Goal: Task Accomplishment & Management: Use online tool/utility

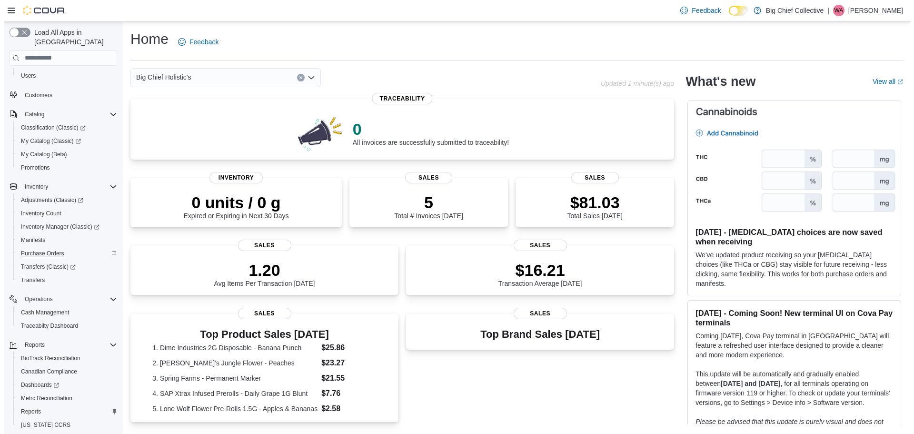
scroll to position [84, 0]
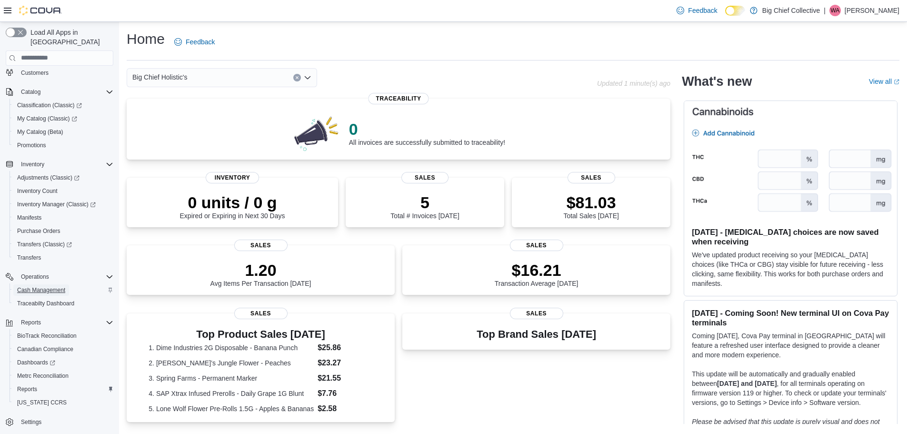
click at [42, 286] on span "Cash Management" at bounding box center [41, 290] width 48 height 8
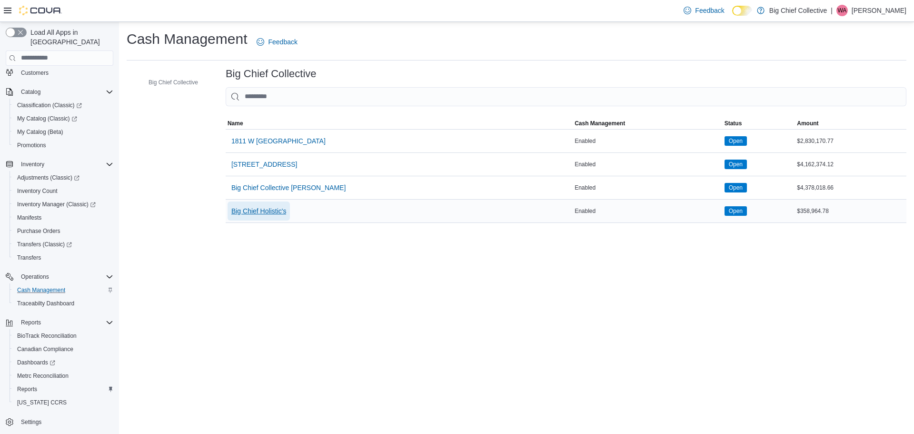
click at [264, 210] on span "Big Chief Holistic's" at bounding box center [258, 211] width 55 height 10
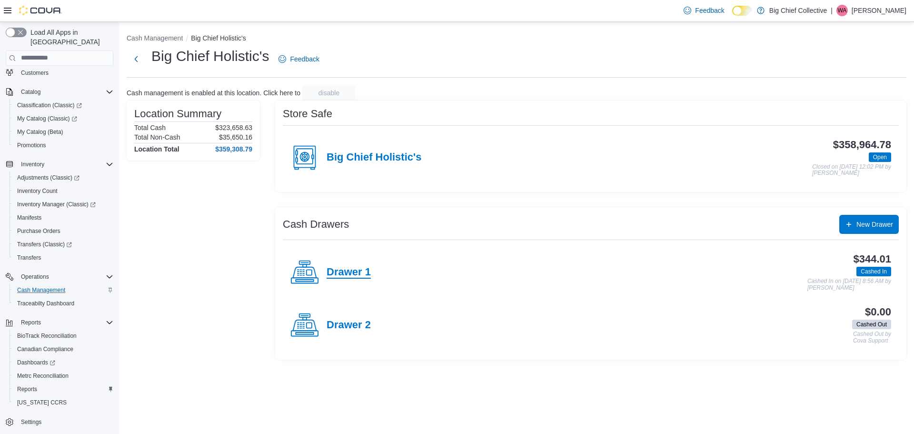
click at [350, 274] on h4 "Drawer 1" at bounding box center [349, 272] width 44 height 12
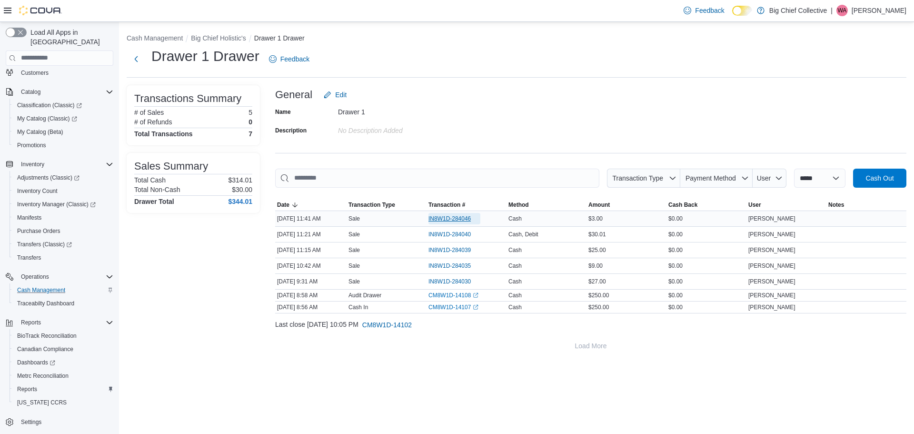
click at [457, 217] on span "IN8W1D-284046" at bounding box center [450, 219] width 42 height 8
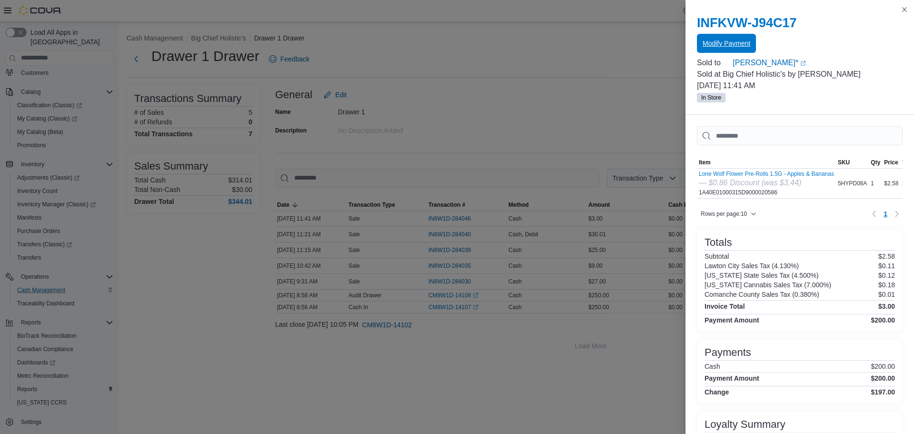
click at [722, 38] on span "Modify Payment" at bounding box center [727, 43] width 48 height 19
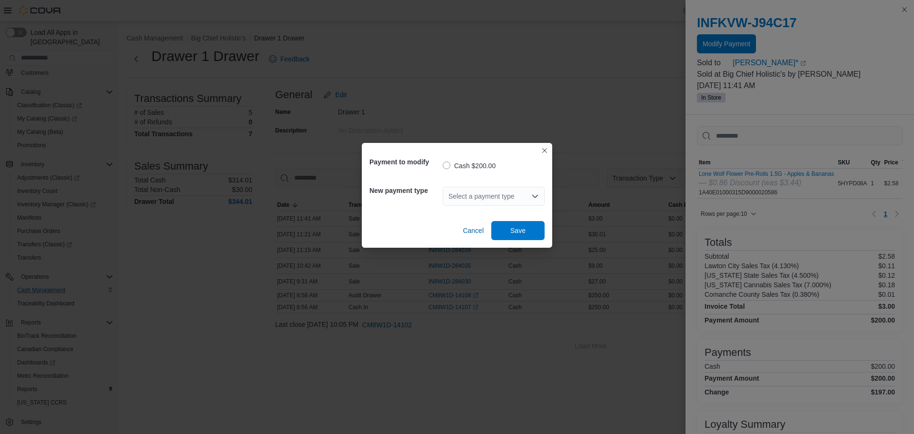
click at [482, 192] on div "Select a payment type" at bounding box center [494, 196] width 102 height 19
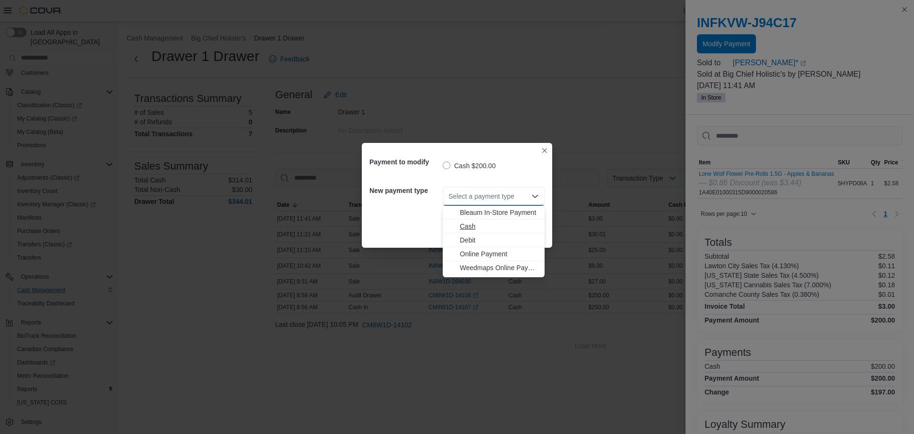
click at [472, 227] on span "Cash" at bounding box center [499, 226] width 79 height 10
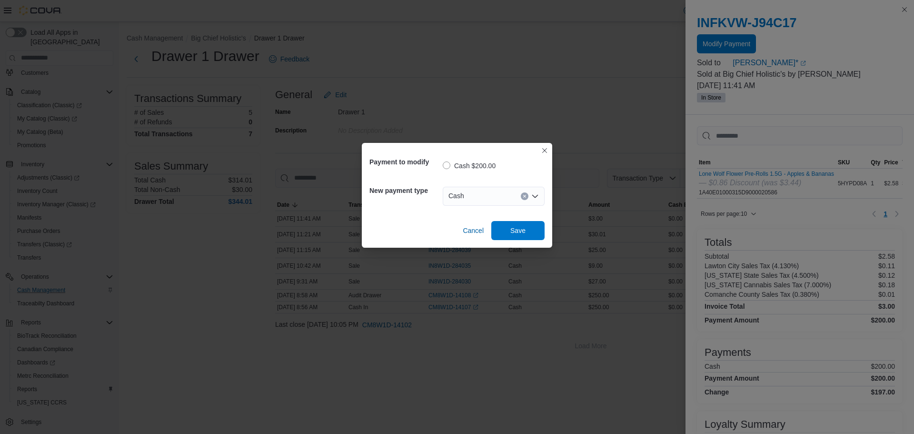
click at [448, 164] on label "Cash $200.00" at bounding box center [469, 165] width 53 height 11
click at [469, 164] on label "Cash $200.00" at bounding box center [469, 165] width 53 height 11
click at [444, 164] on label "Cash $200.00" at bounding box center [469, 165] width 53 height 11
click at [468, 230] on span "Cancel" at bounding box center [473, 231] width 21 height 10
